Goal: Information Seeking & Learning: Find specific fact

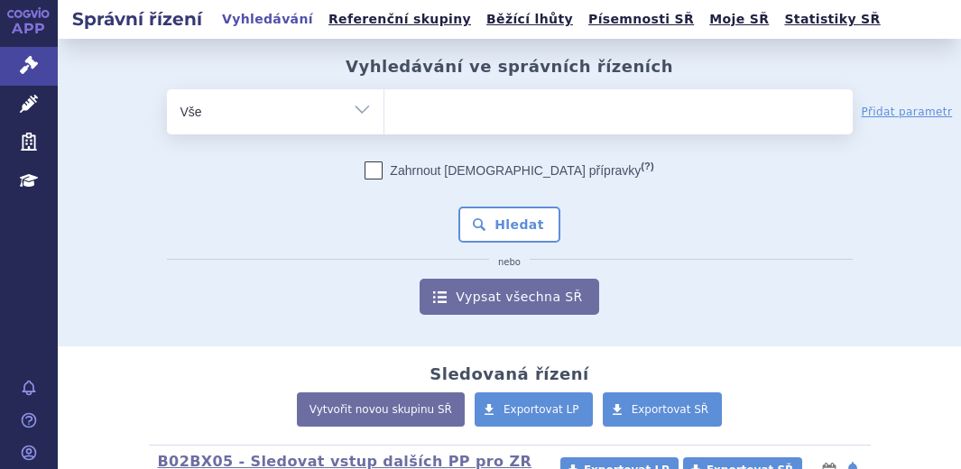
click at [357, 109] on select "Vše Spisová značka Typ SŘ Přípravek/SUKL kód Účastník/Držitel" at bounding box center [275, 109] width 217 height 41
select select "filter-file-number"
click at [167, 89] on select "Vše Spisová značka Typ SŘ Přípravek/SUKL kód Účastník/Držitel" at bounding box center [275, 109] width 217 height 41
click at [438, 116] on ul at bounding box center [619, 108] width 469 height 38
click at [385, 116] on select at bounding box center [384, 110] width 1 height 45
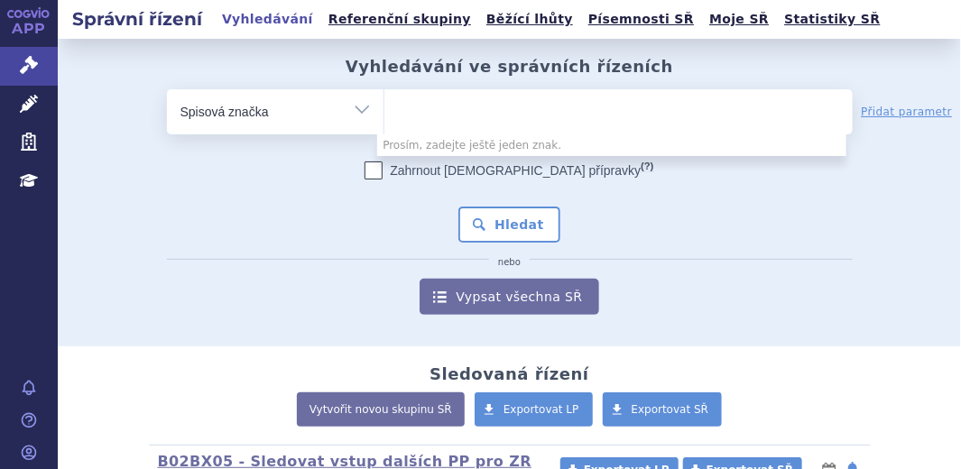
paste input "SUKLS293812/2025"
type input "SUKLS293812/2025"
select select "SUKLS293812/2025"
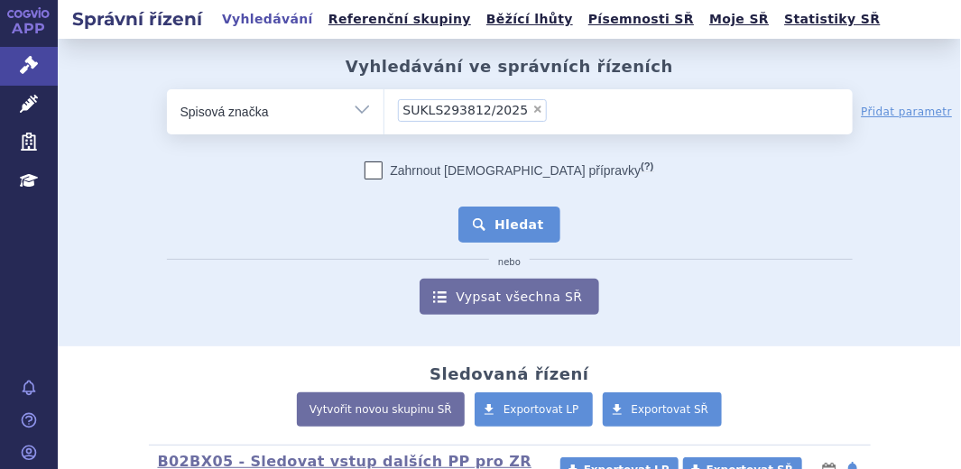
click at [534, 223] on button "Hledat" at bounding box center [510, 225] width 102 height 36
click at [508, 218] on button "Hledat" at bounding box center [510, 225] width 102 height 36
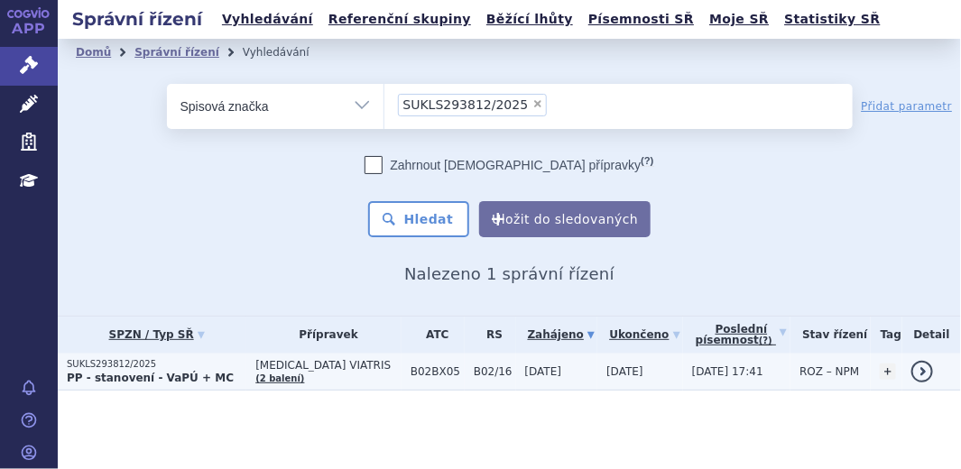
click at [138, 378] on strong "PP - stanovení - VaPÚ + MC" at bounding box center [150, 378] width 167 height 13
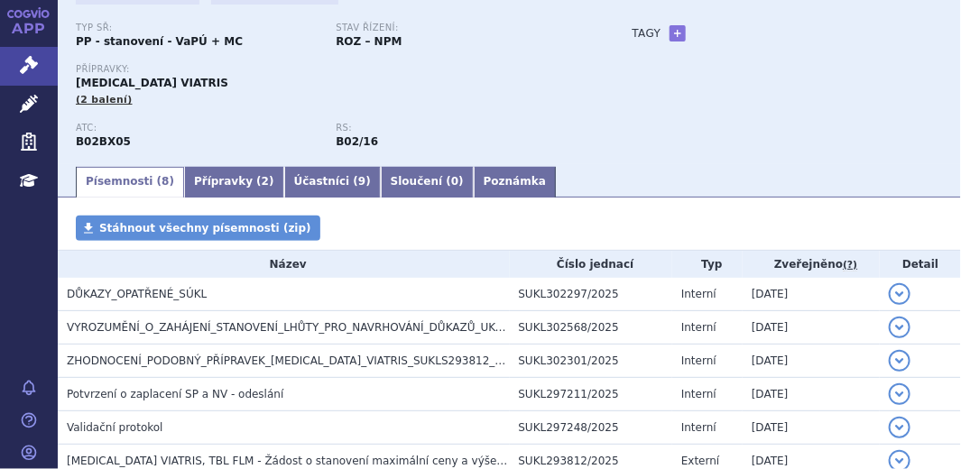
scroll to position [163, 0]
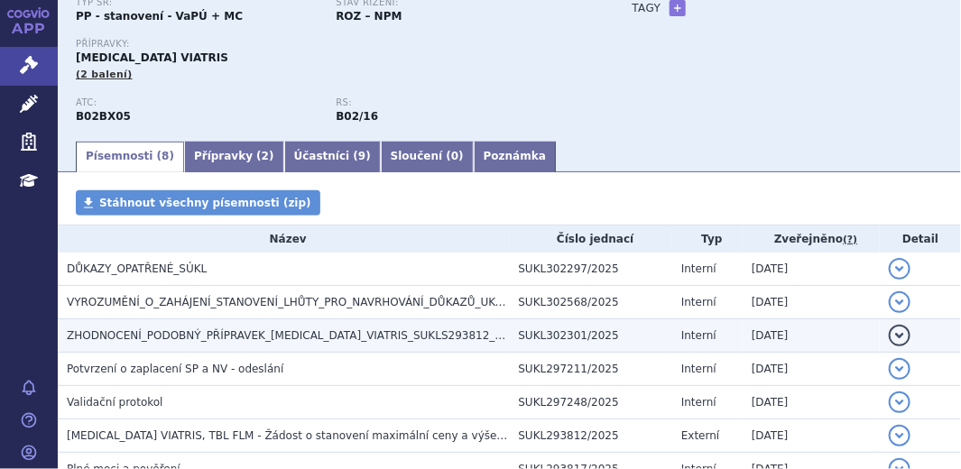
click at [316, 337] on span "ZHODNOCENÍ_PODOBNÝ_PŘÍPRAVEK_ELTROMBOPAG_VIATRIS_SUKLS293812_2025" at bounding box center [295, 336] width 456 height 13
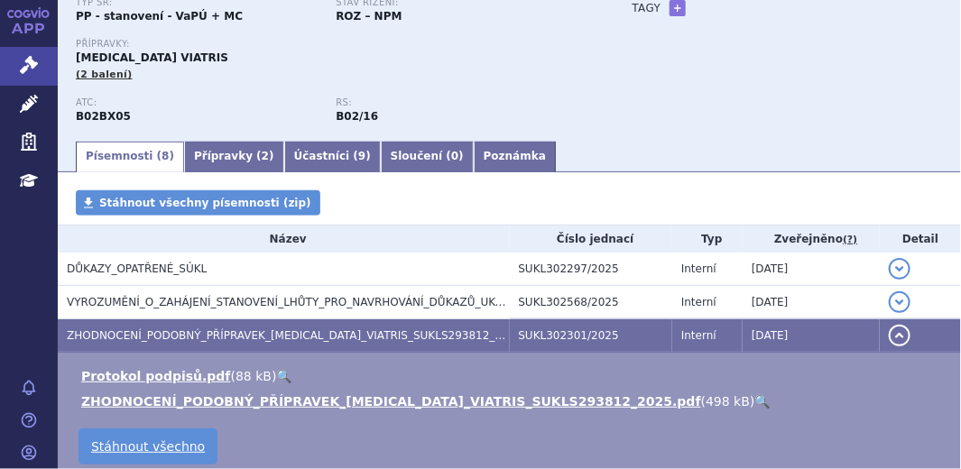
click at [756, 402] on link "🔍" at bounding box center [763, 402] width 15 height 14
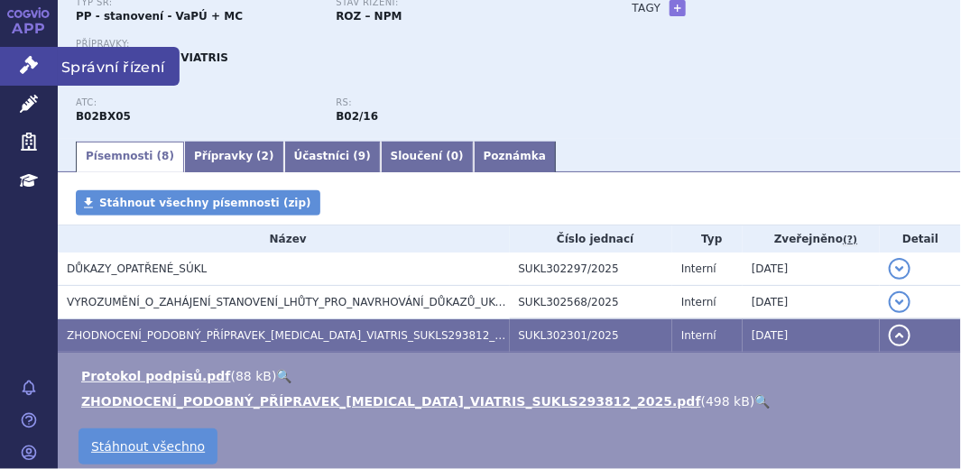
click at [26, 71] on icon at bounding box center [29, 65] width 18 height 18
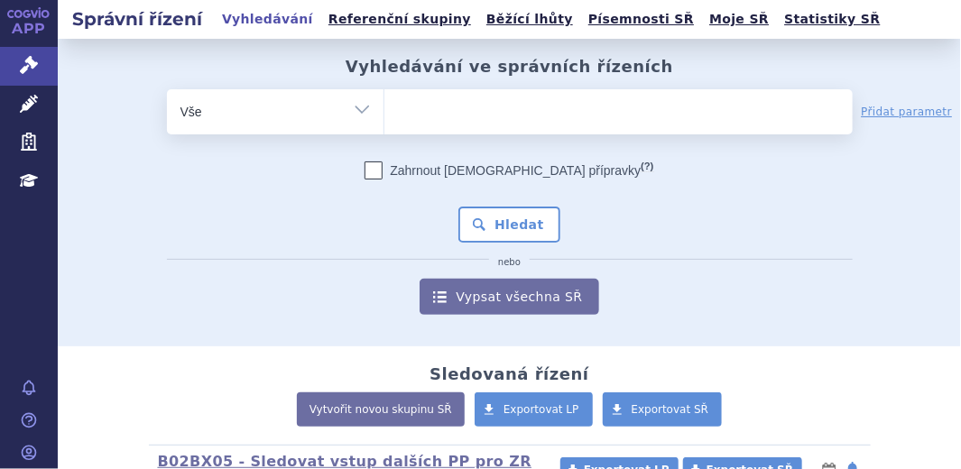
type input "FLUXITRA"
select select "FLUXITRA"
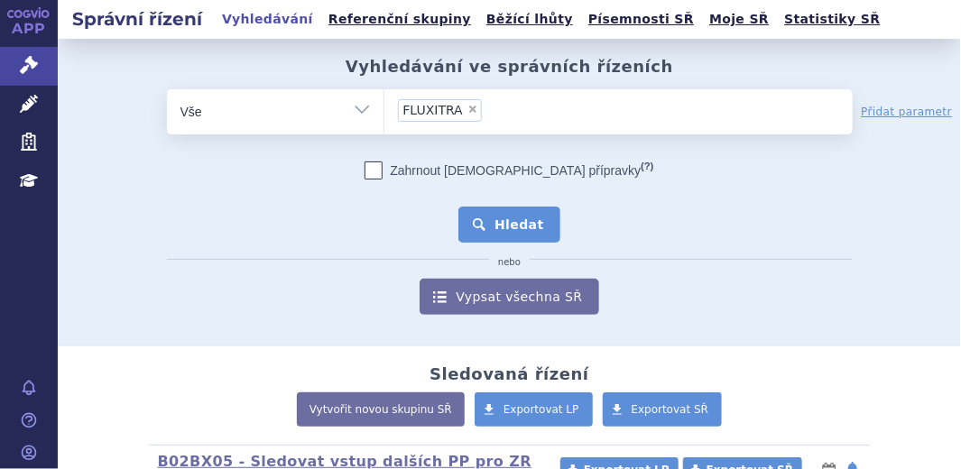
click at [480, 221] on button "Hledat" at bounding box center [510, 225] width 102 height 36
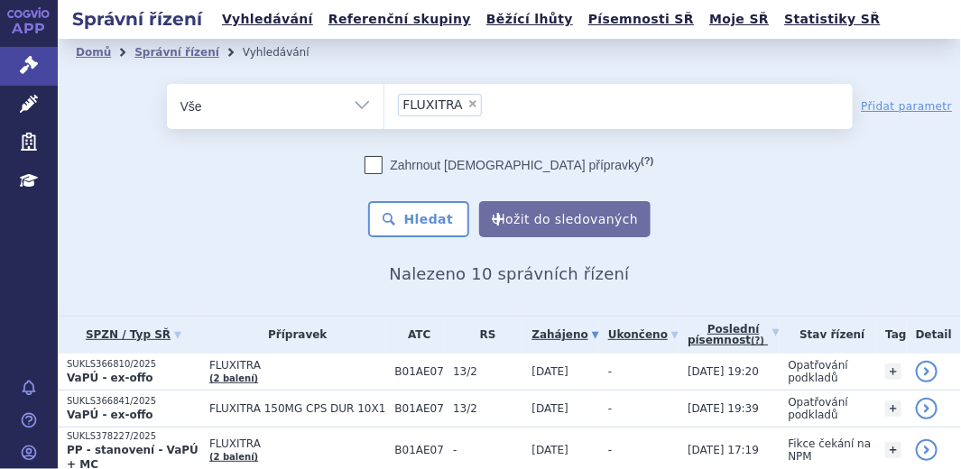
scroll to position [81, 0]
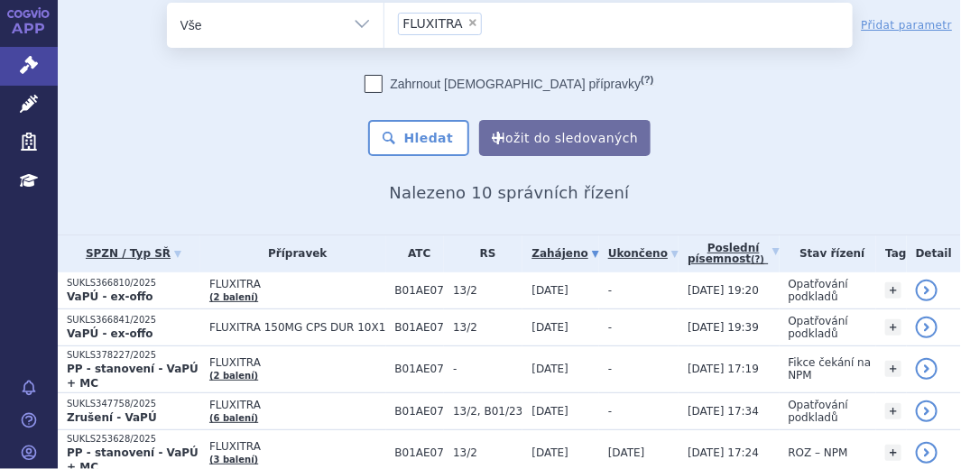
click at [468, 23] on span "×" at bounding box center [473, 22] width 11 height 11
click at [385, 23] on select "FLUXITRA" at bounding box center [384, 24] width 1 height 45
select select
type input "[MEDICAL_DATA] ACCORD"
select select "[MEDICAL_DATA] ACCORD"
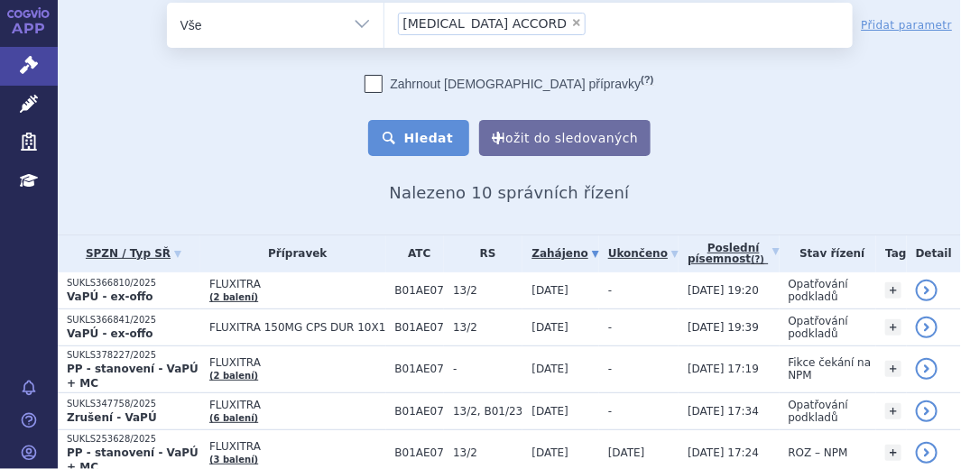
click at [432, 144] on button "Hledat" at bounding box center [419, 138] width 102 height 36
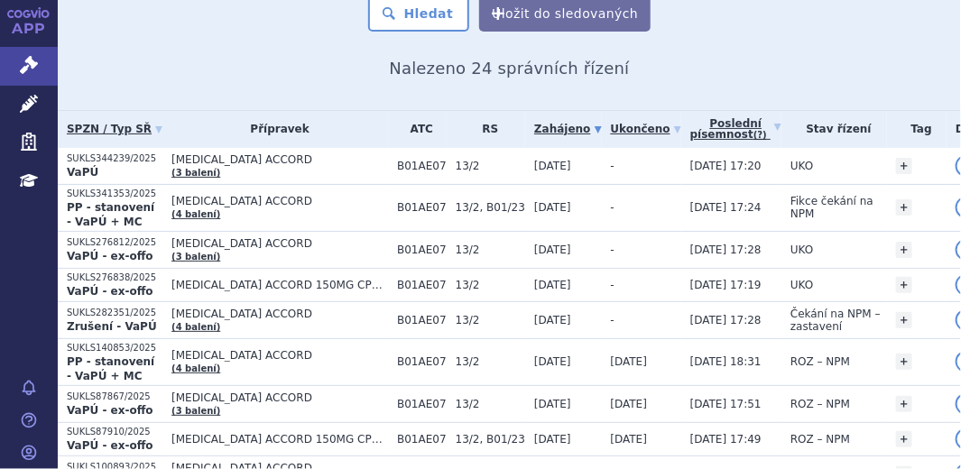
scroll to position [228, 0]
